Goal: Information Seeking & Learning: Compare options

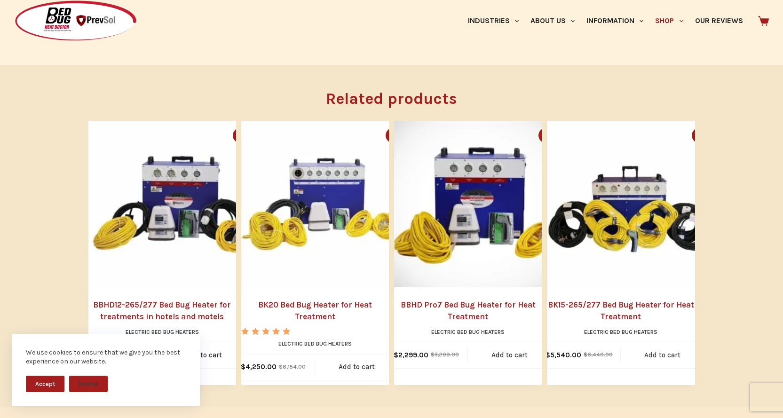
scroll to position [1175, 0]
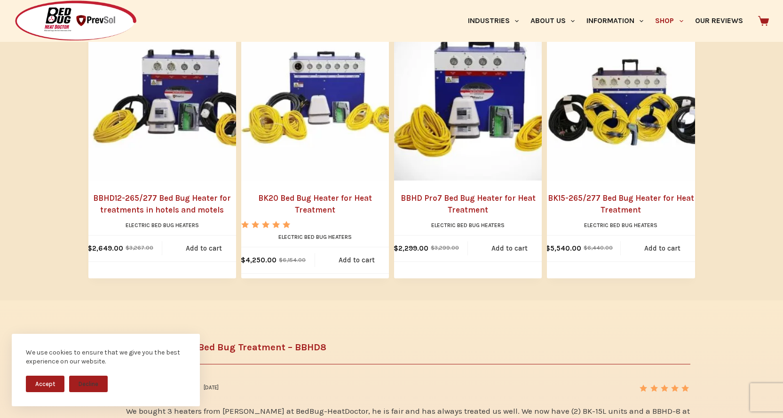
click at [40, 386] on button "Accept" at bounding box center [45, 384] width 39 height 16
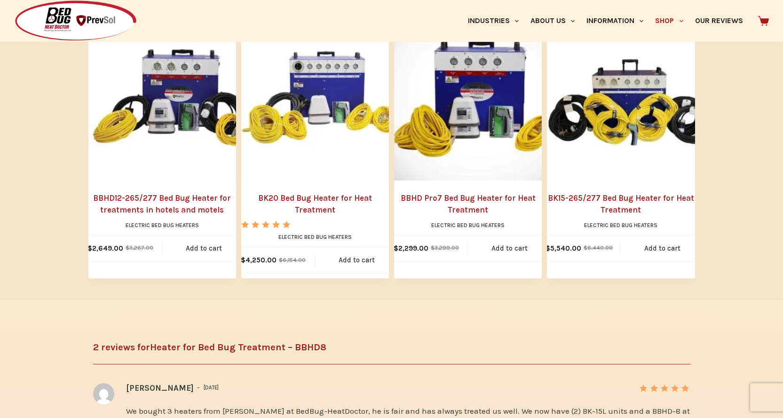
click at [154, 192] on link "BBHD12-265/277 Bed Bug Heater for treatments in hotels and motels" at bounding box center [162, 204] width 148 height 24
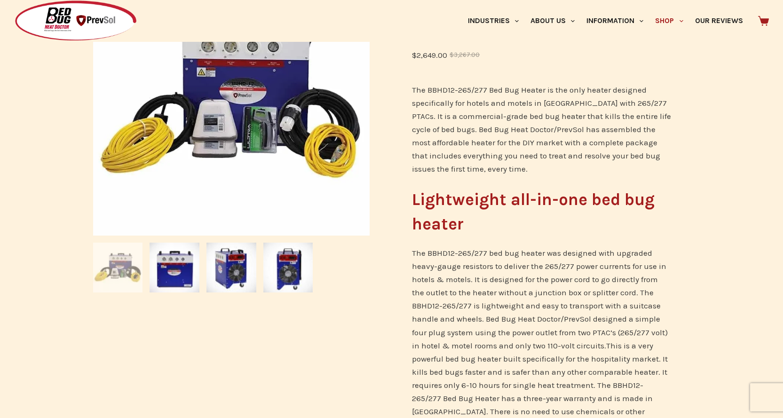
scroll to position [78, 0]
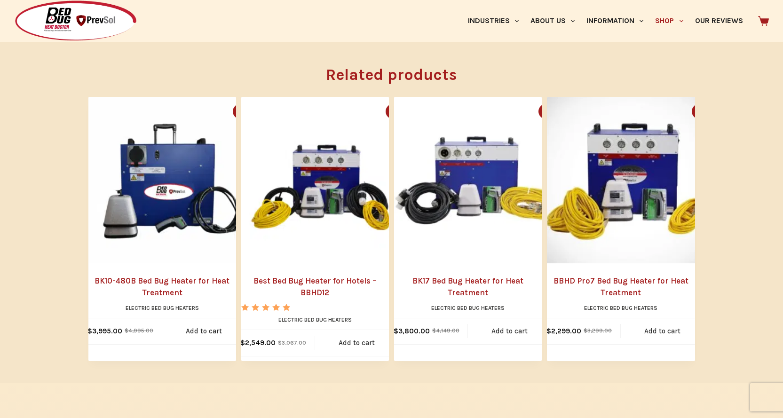
scroll to position [1097, 0]
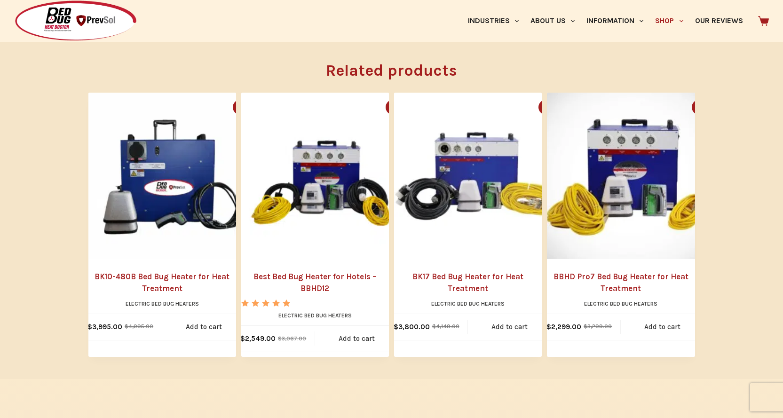
click at [328, 180] on img "Best Bed Bug Heater for Hotels - BBHD12" at bounding box center [324, 176] width 166 height 166
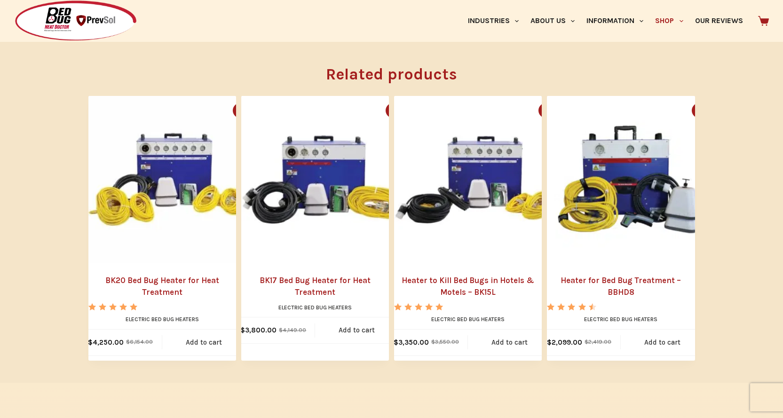
scroll to position [1096, 0]
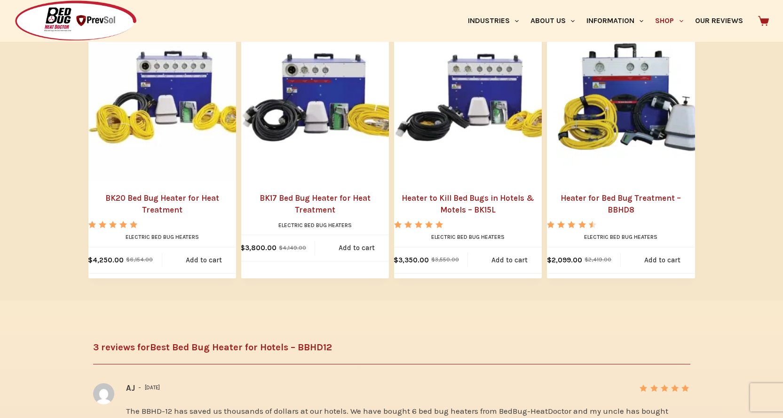
click at [456, 199] on link "Heater to Kill Bed Bugs in Hotels & Motels – BK15L" at bounding box center [468, 204] width 148 height 24
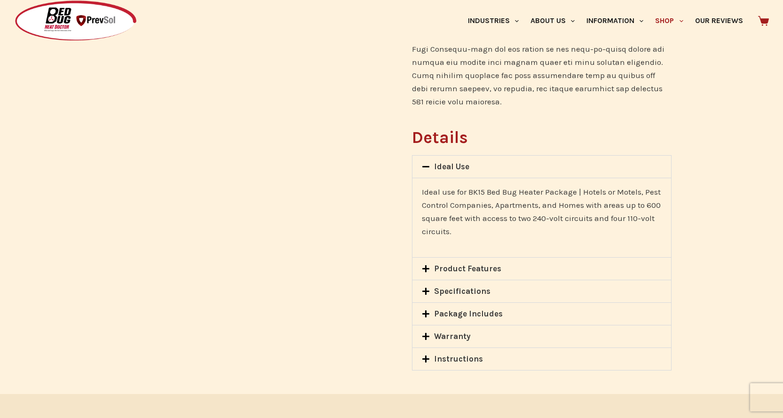
scroll to position [705, 0]
